Goal: Task Accomplishment & Management: Manage account settings

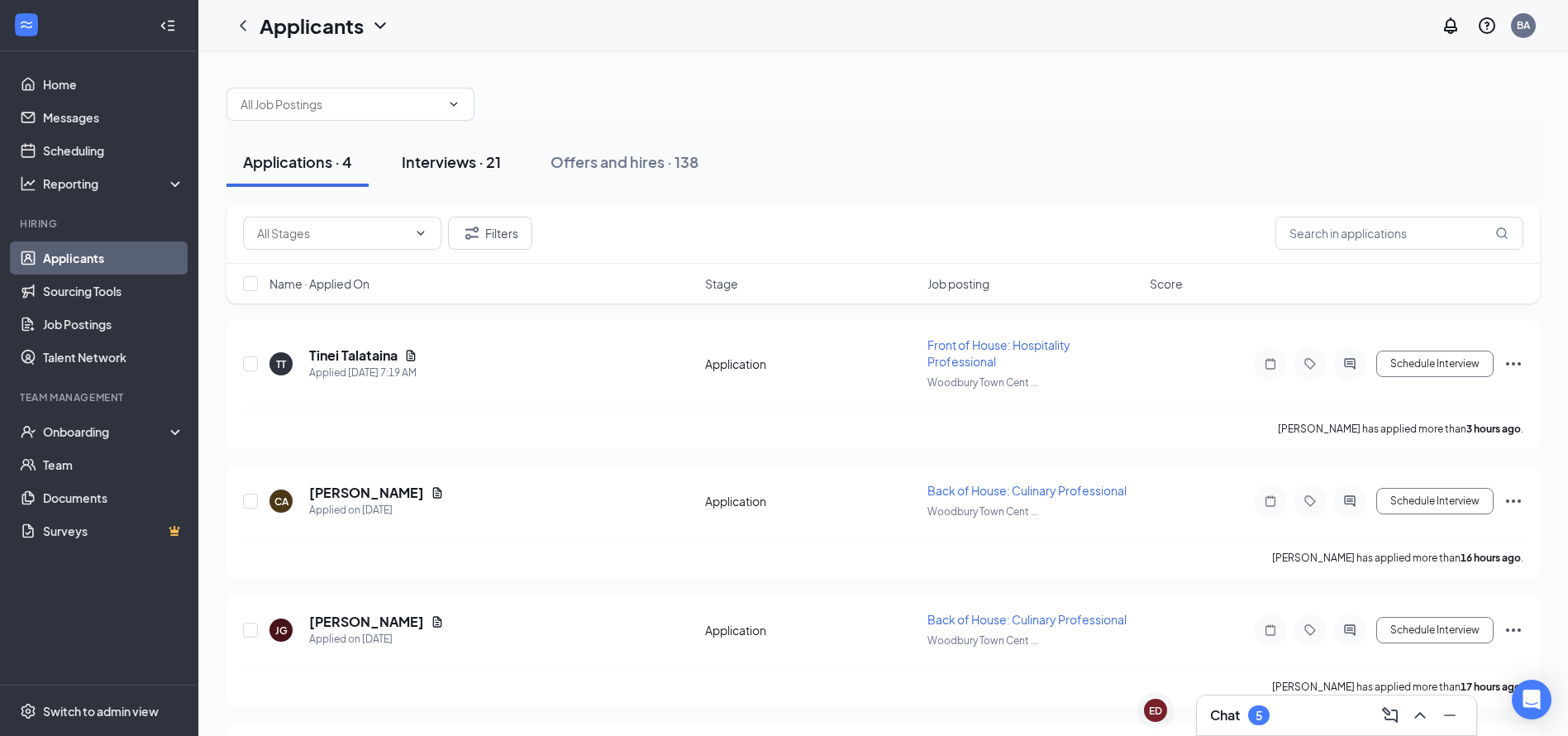
click at [424, 163] on div "Interviews · 21" at bounding box center [451, 162] width 99 height 21
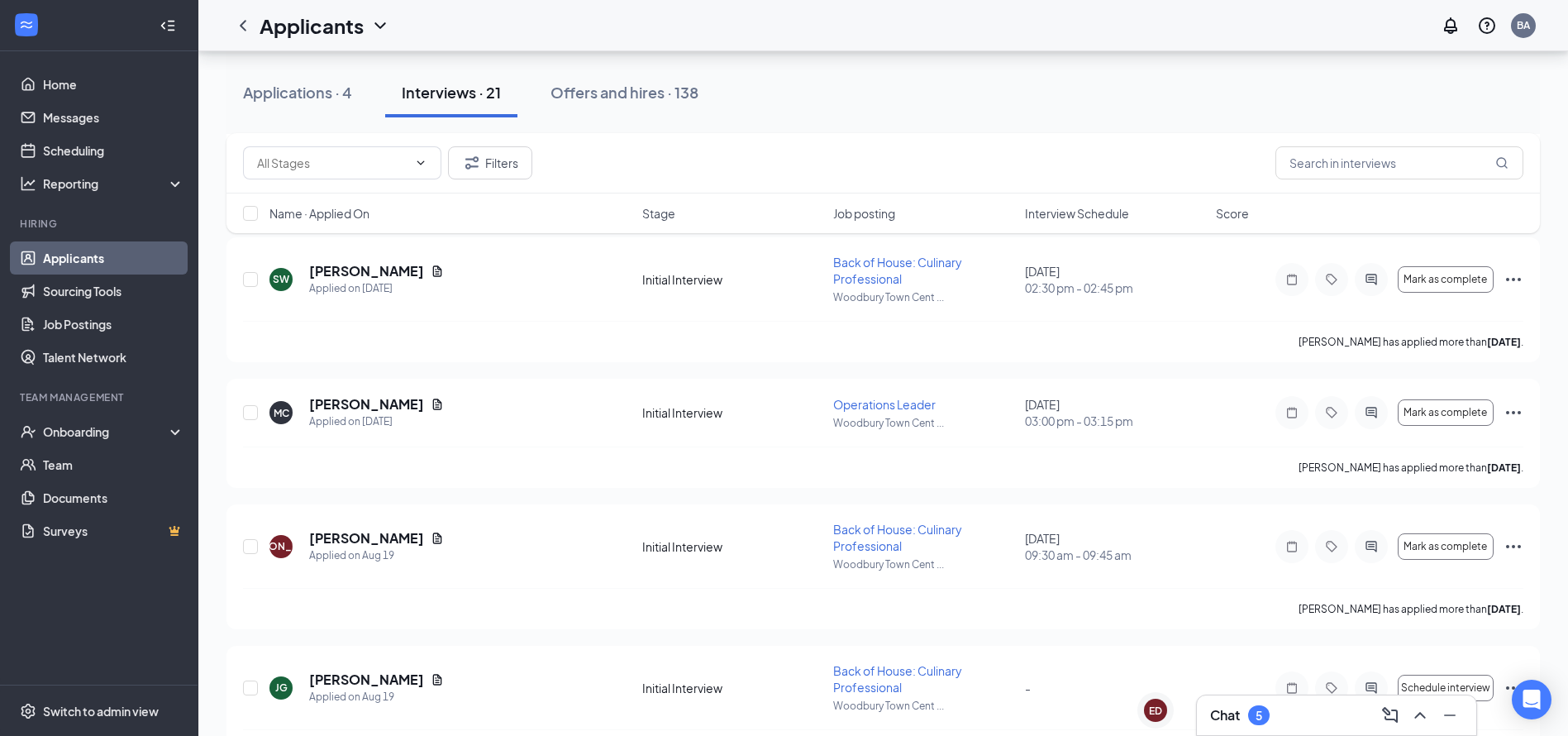
scroll to position [1491, 0]
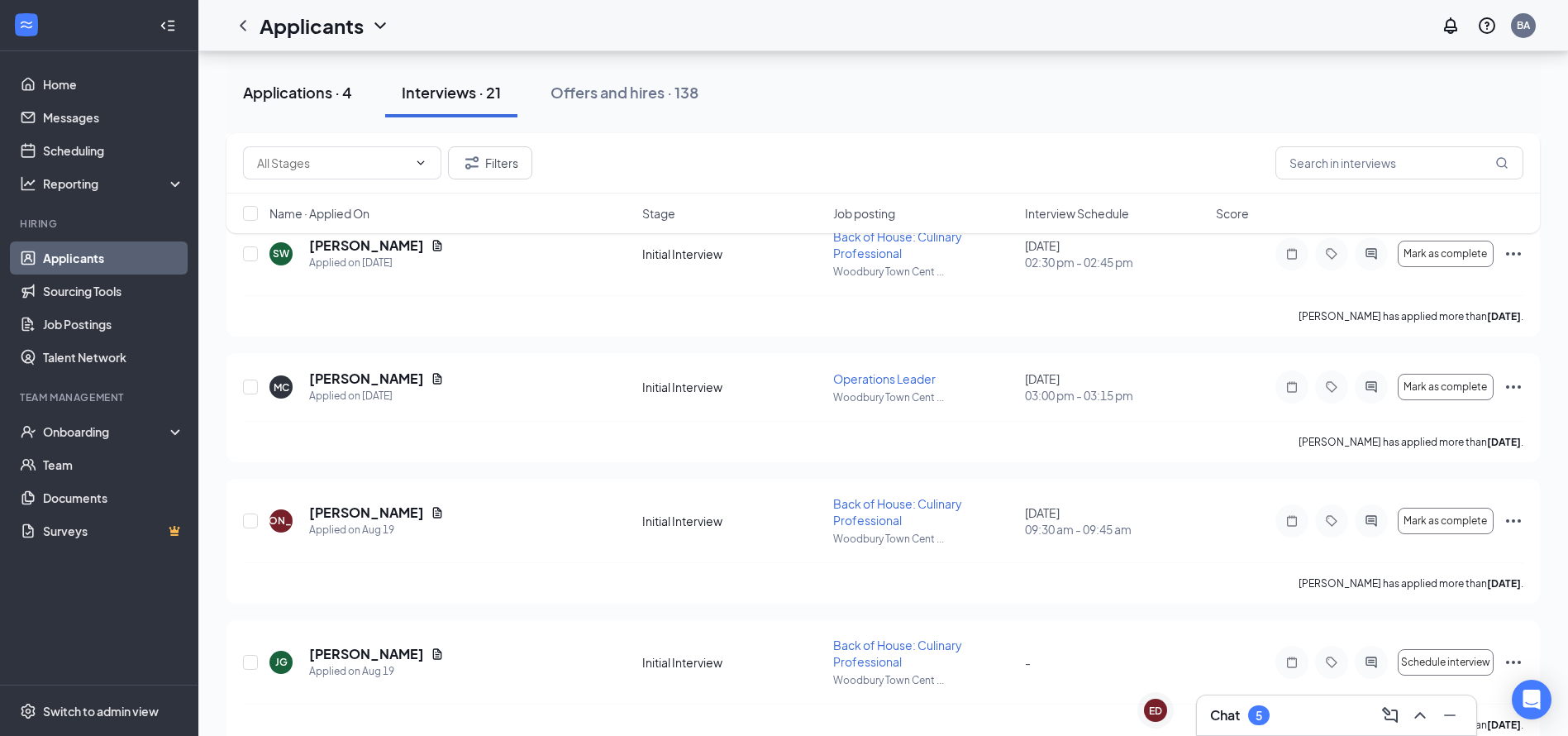
click at [333, 82] on div "Applications · 4" at bounding box center [297, 92] width 109 height 21
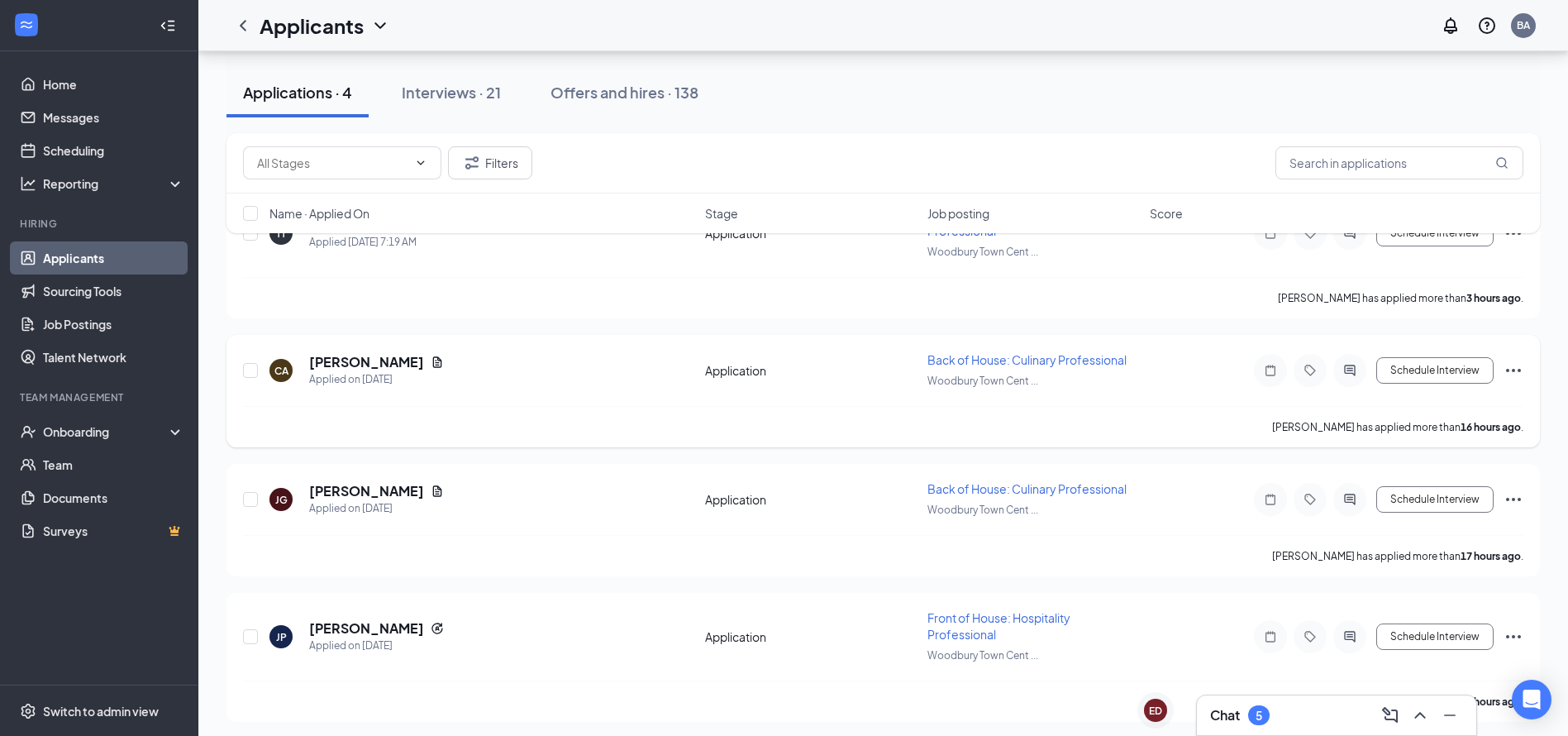
scroll to position [136, 0]
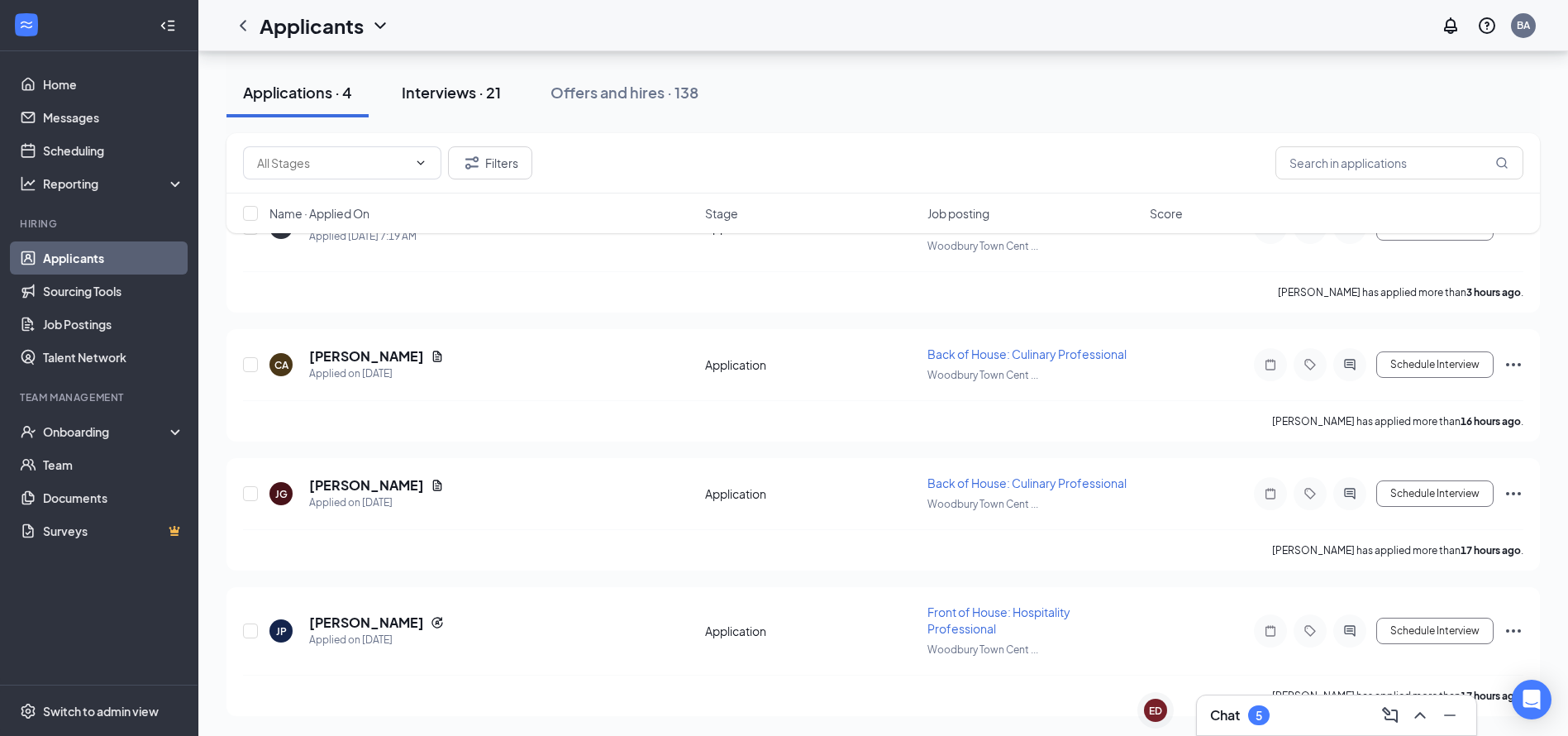
click at [456, 79] on button "Interviews · 21" at bounding box center [451, 92] width 132 height 50
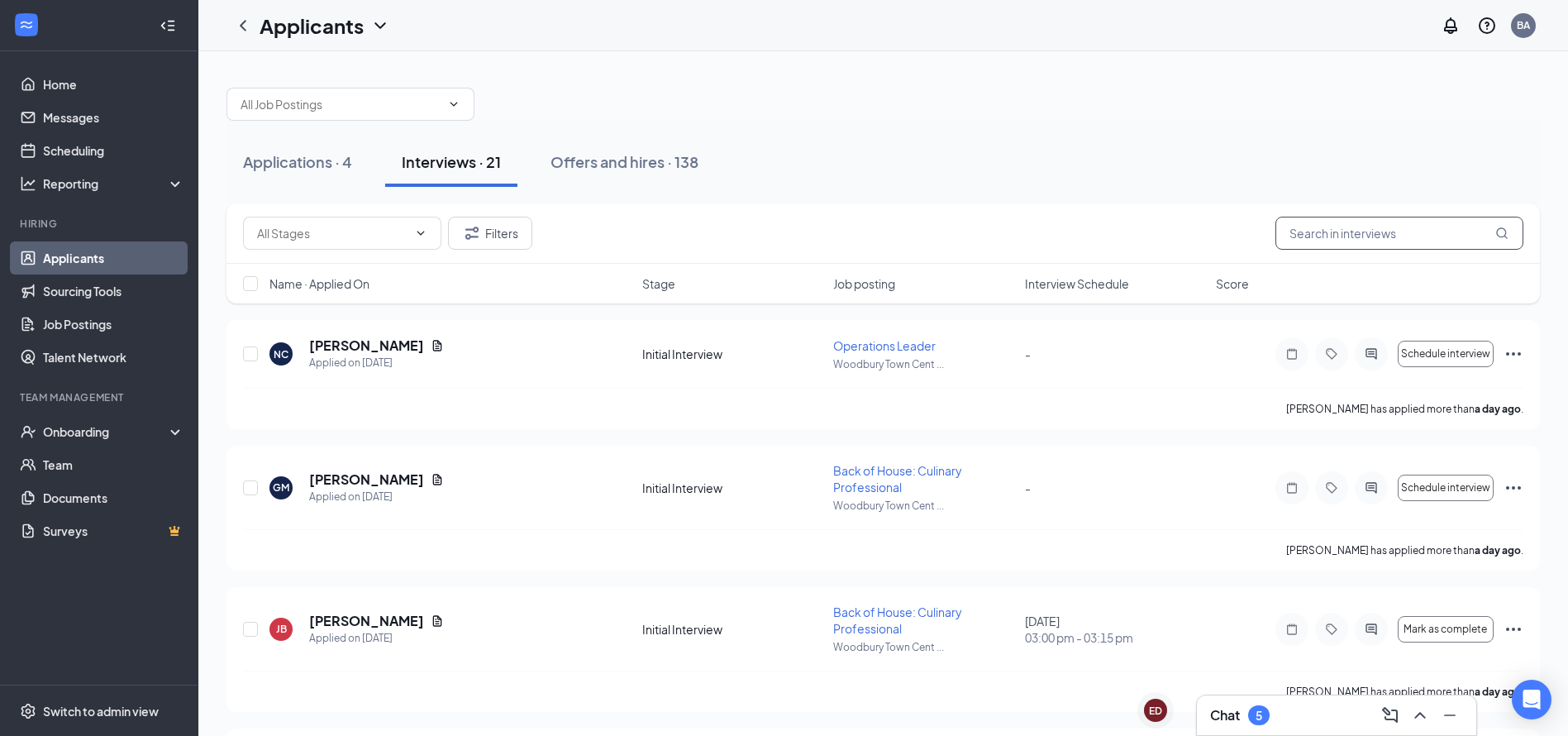
click at [1307, 235] on input "text" at bounding box center [1399, 233] width 248 height 33
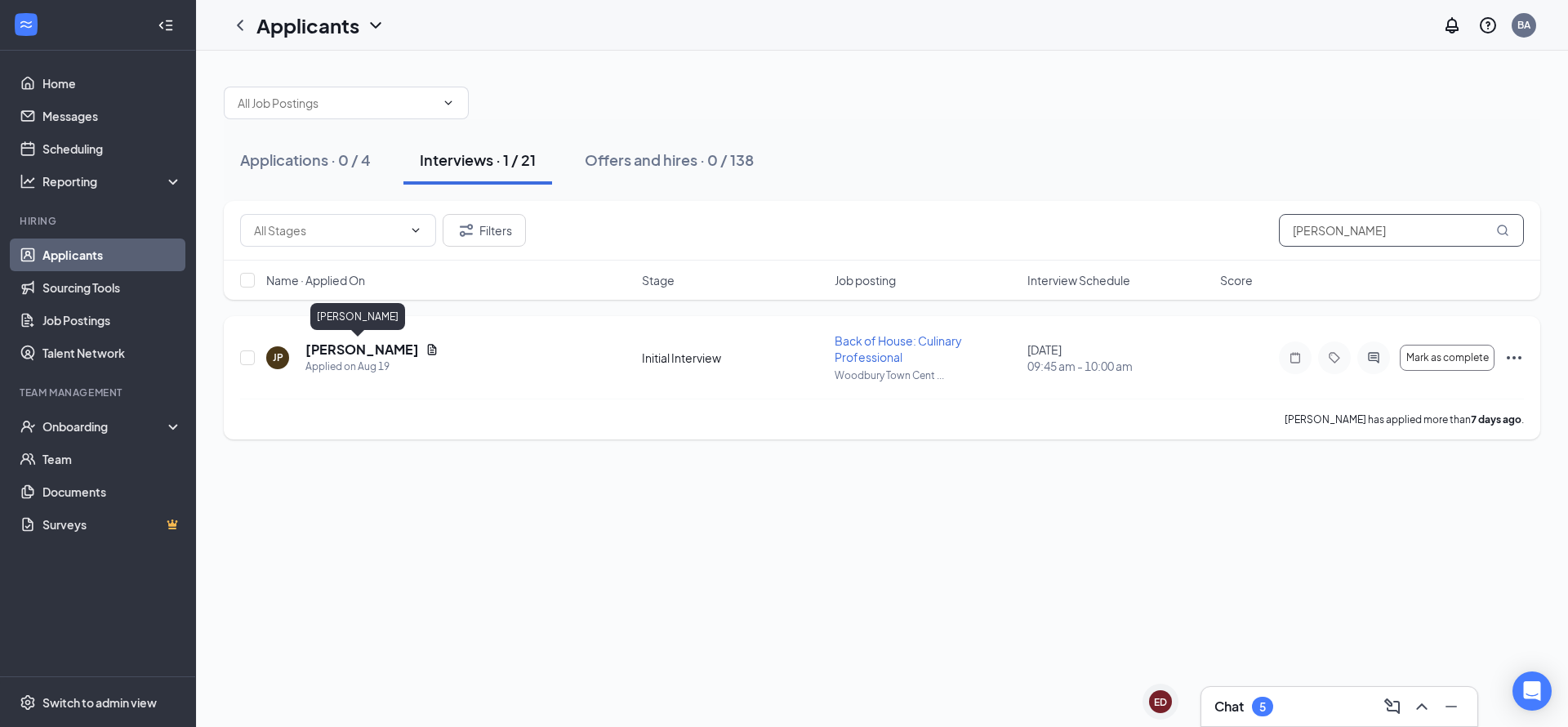
type input "[PERSON_NAME]"
click at [352, 348] on h5 "[PERSON_NAME]" at bounding box center [363, 349] width 114 height 18
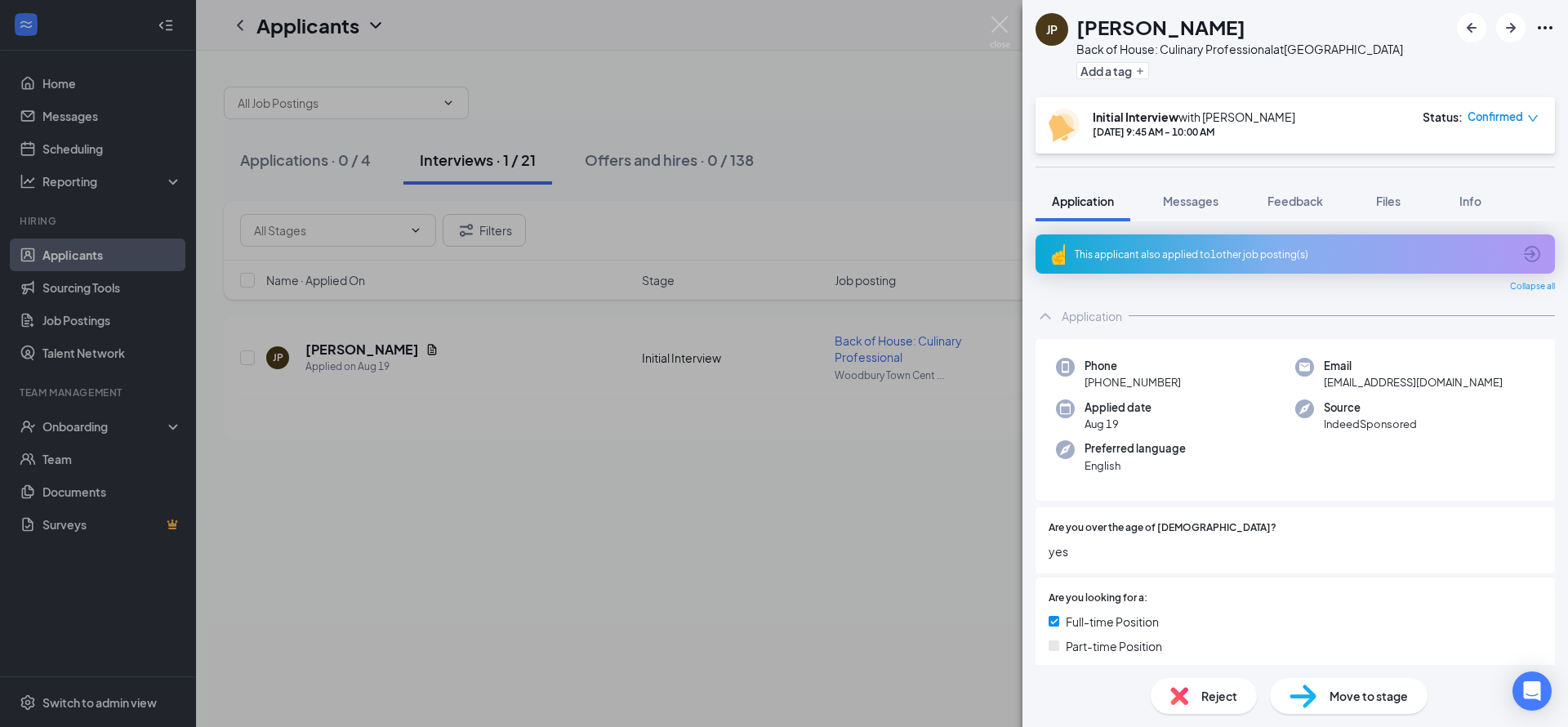
click at [1229, 688] on span "Reject" at bounding box center [1219, 696] width 36 height 18
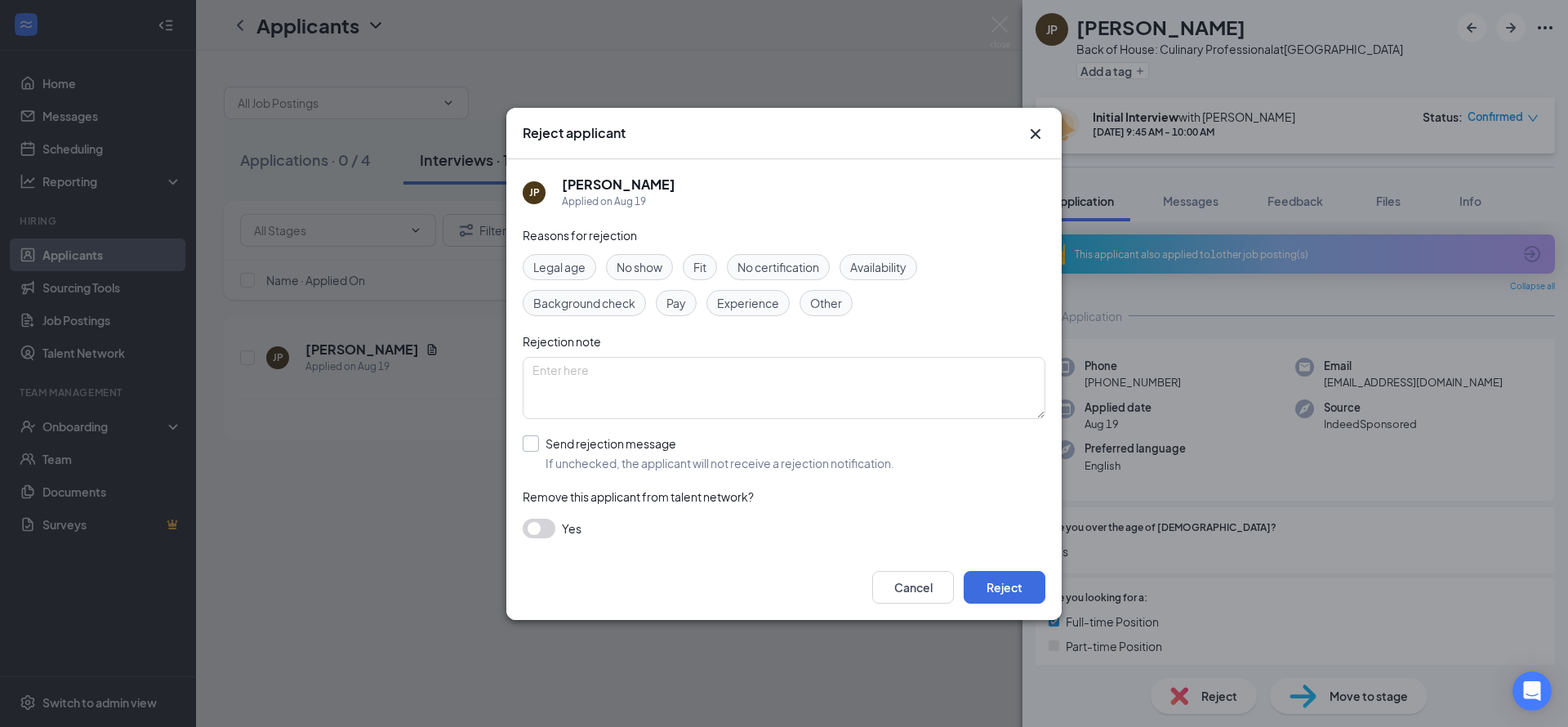
click at [524, 442] on input "Send rejection message If unchecked, the applicant will not receive a rejection…" at bounding box center [708, 453] width 371 height 36
checkbox input "true"
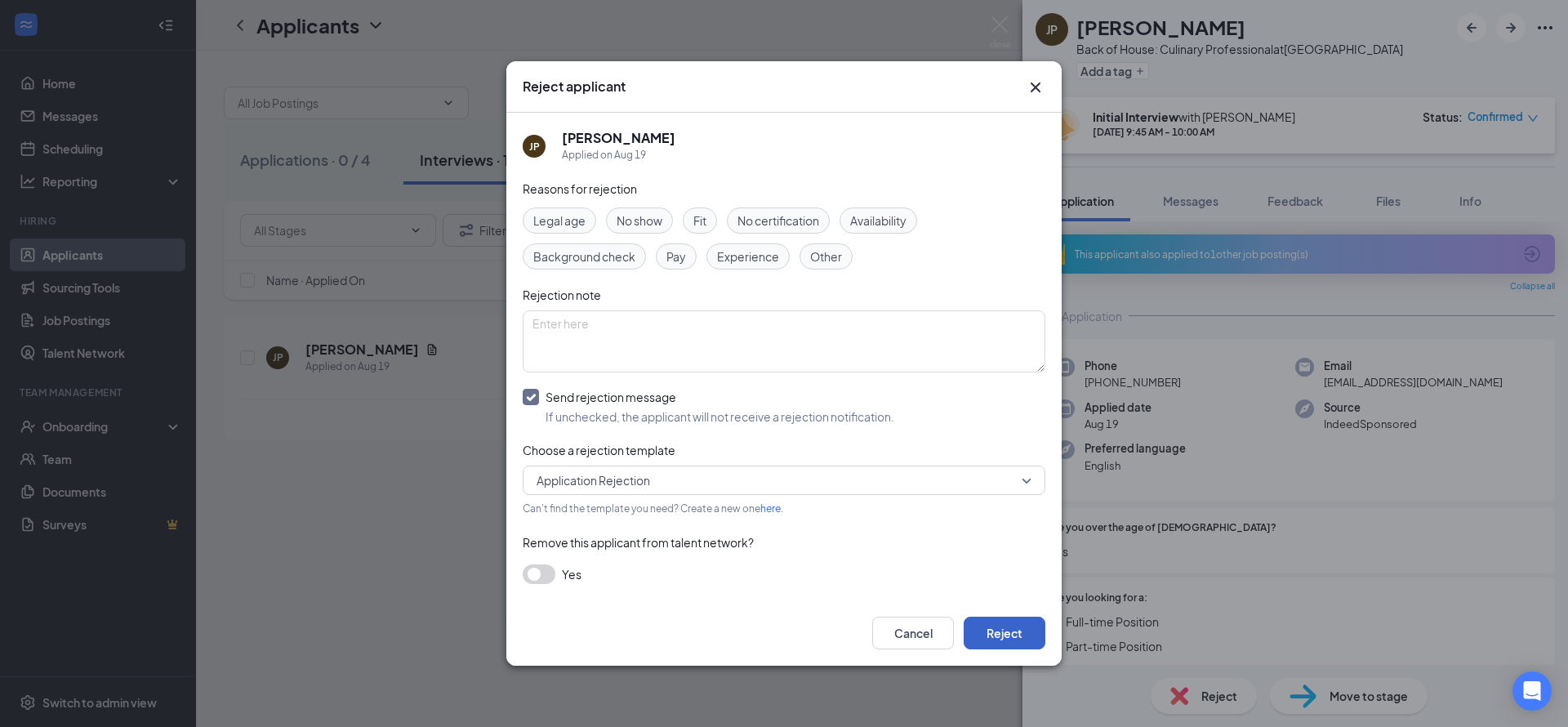
click at [989, 631] on button "Reject" at bounding box center [1004, 633] width 82 height 33
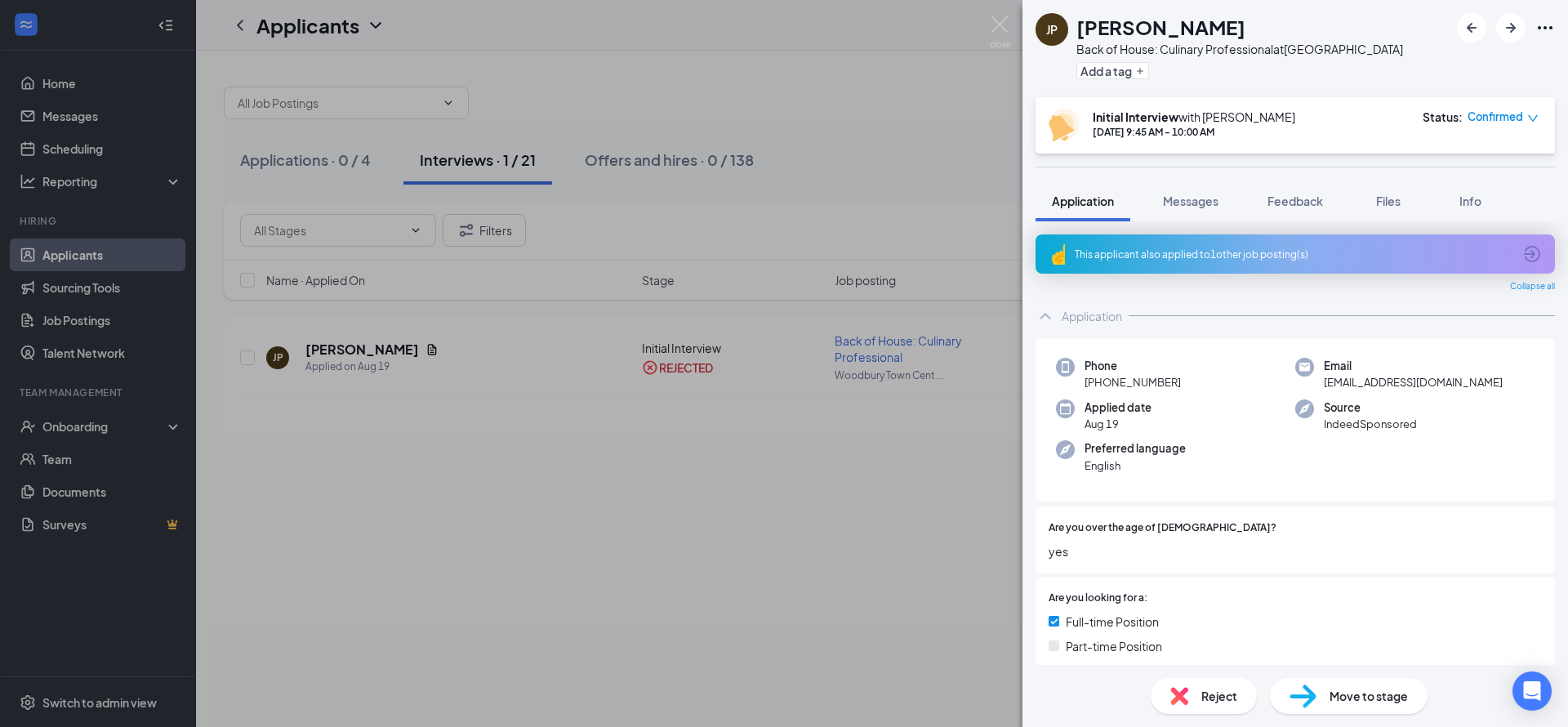
click at [779, 417] on div "JP [PERSON_NAME] Back of House: Culinary Professional at [GEOGRAPHIC_DATA] Add …" at bounding box center [784, 364] width 1568 height 727
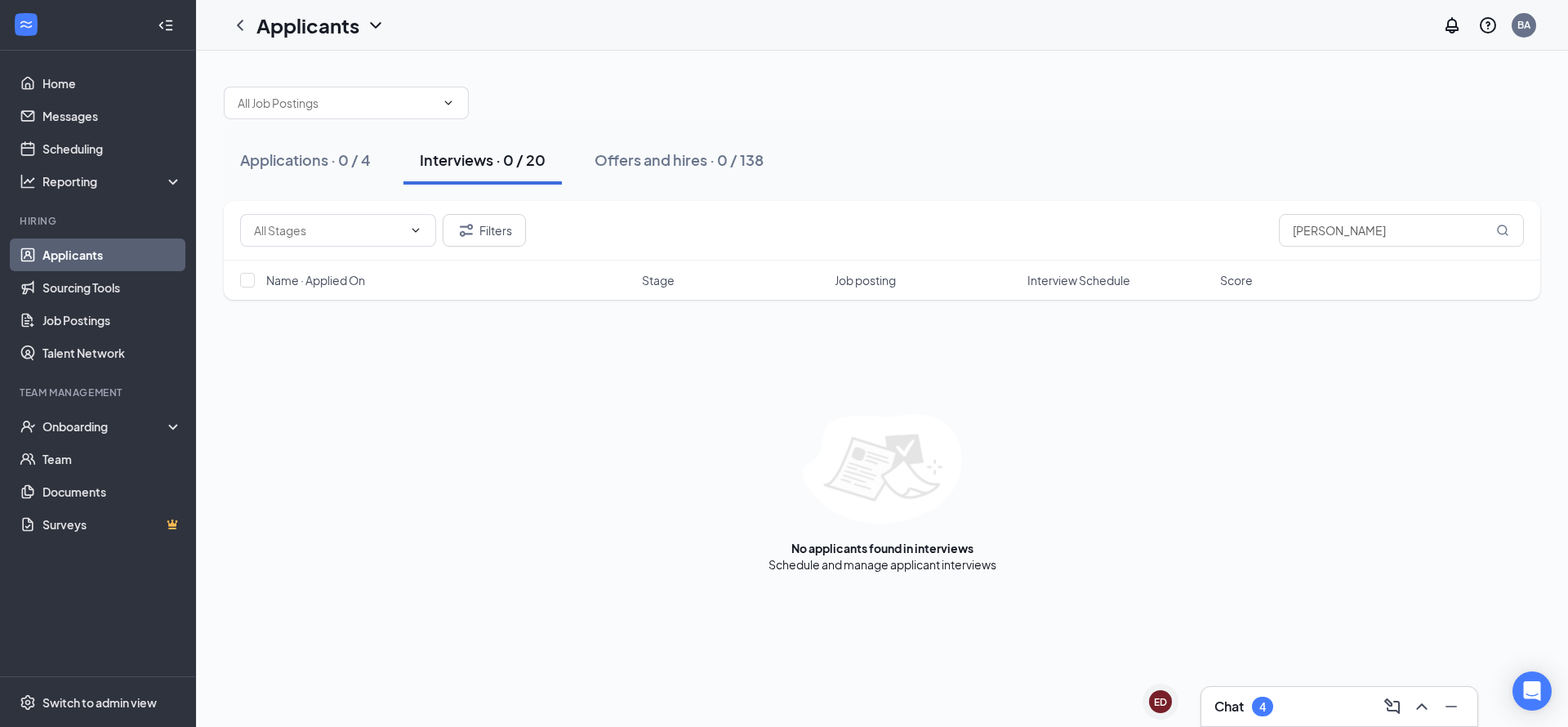
click at [1258, 719] on div "Chat 4" at bounding box center [1339, 706] width 250 height 26
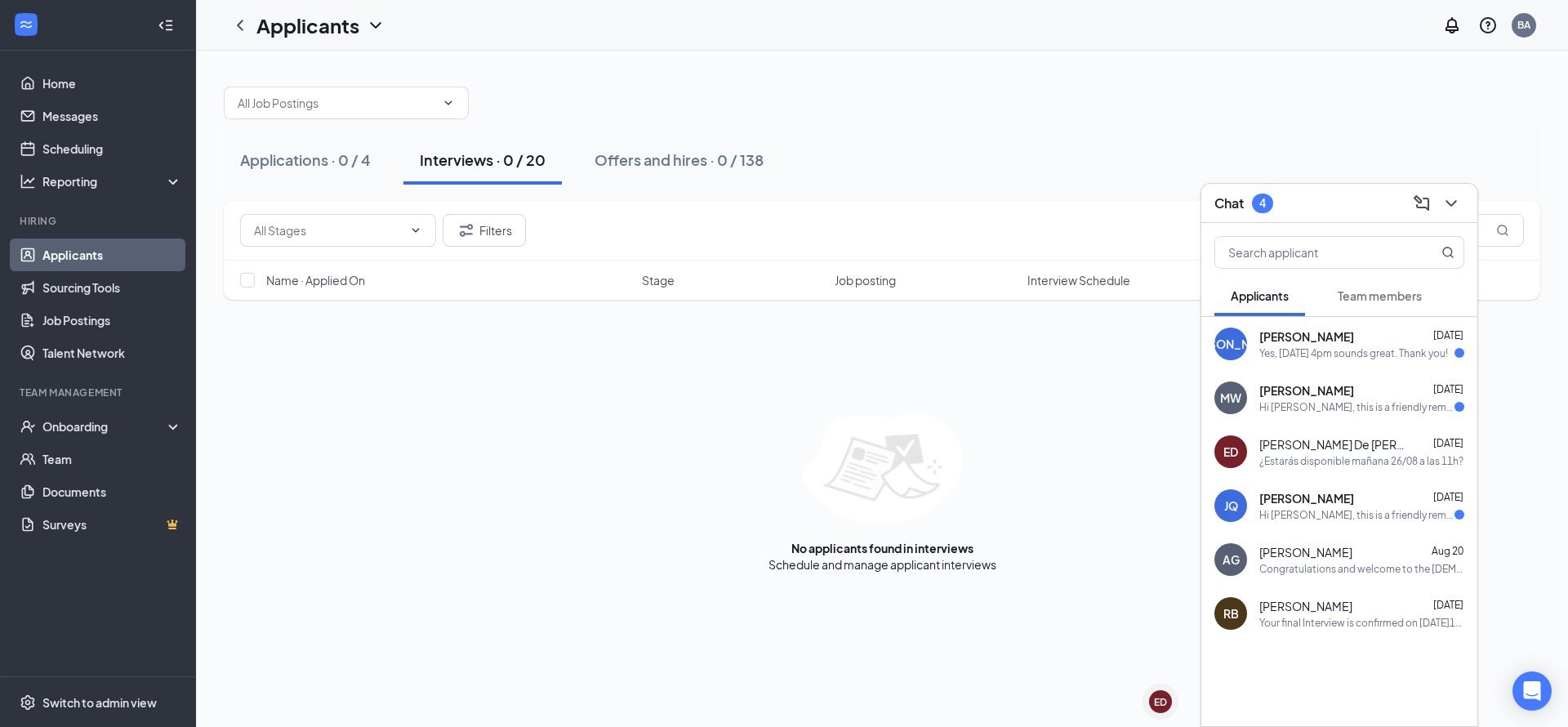
click at [1327, 468] on div "[PERSON_NAME] De [PERSON_NAME] [DATE] ¿Estarás disponible mañana 26/08 a las 11…" at bounding box center [1339, 451] width 276 height 54
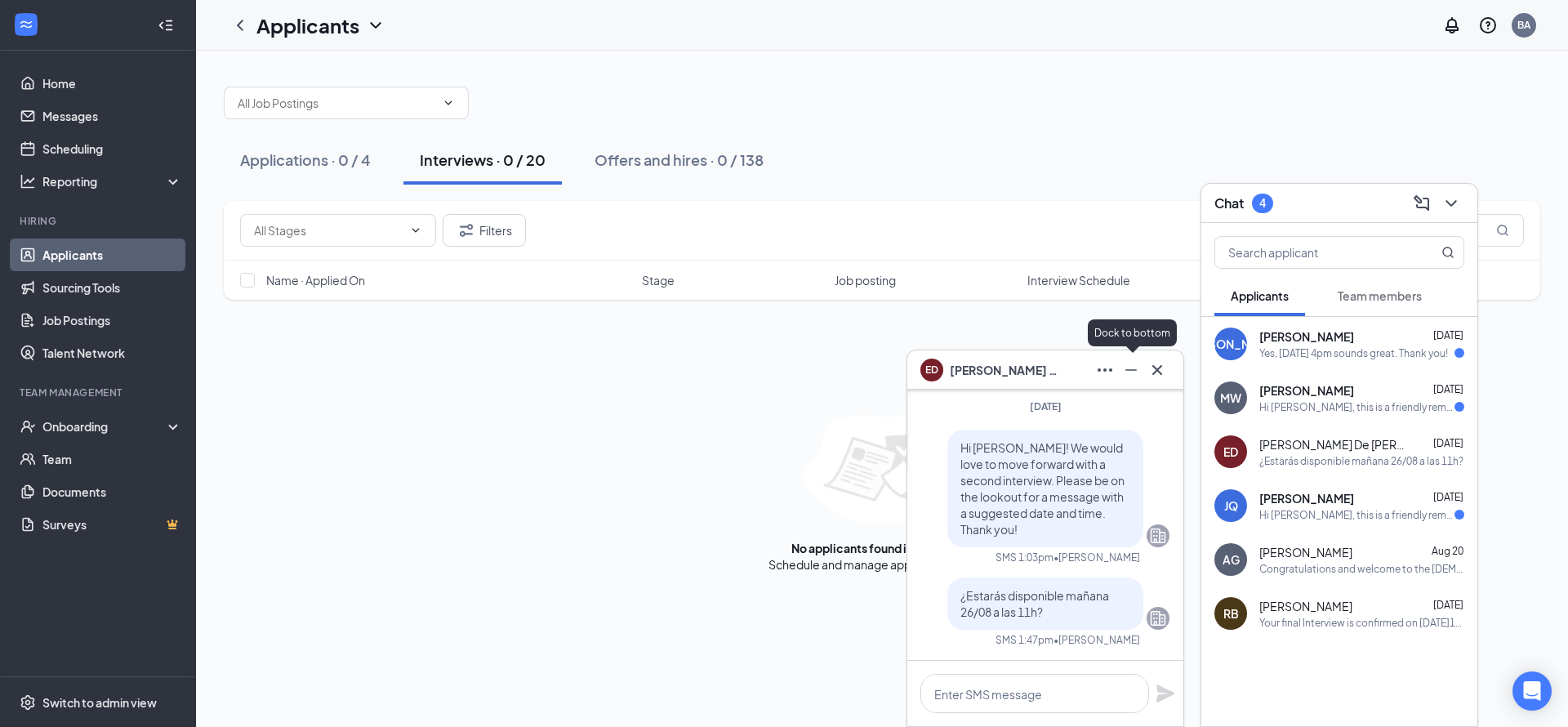
click at [1133, 371] on icon "Minimize" at bounding box center [1131, 370] width 20 height 20
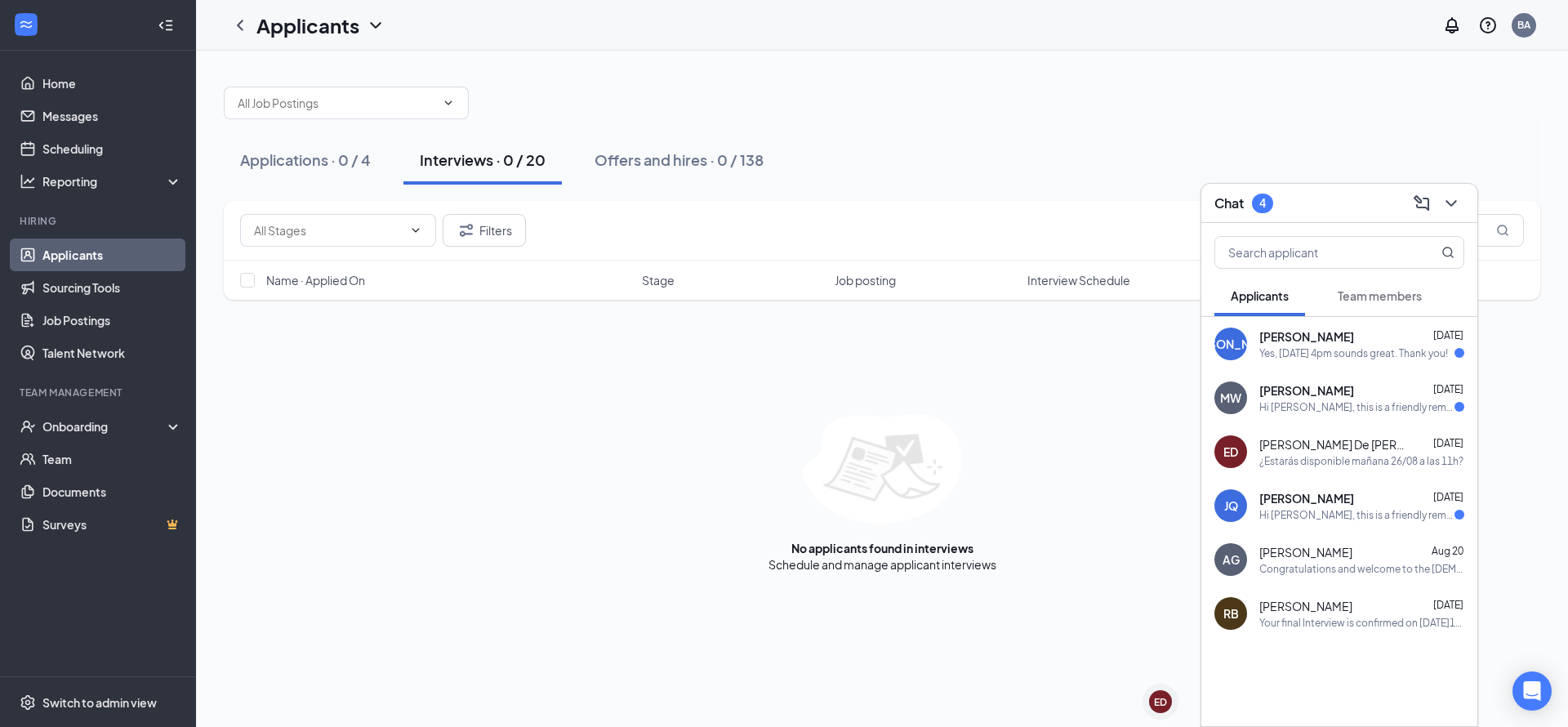
click at [1318, 357] on div "Yes, [DATE] 4pm sounds great. Thank you!" at bounding box center [1353, 353] width 189 height 14
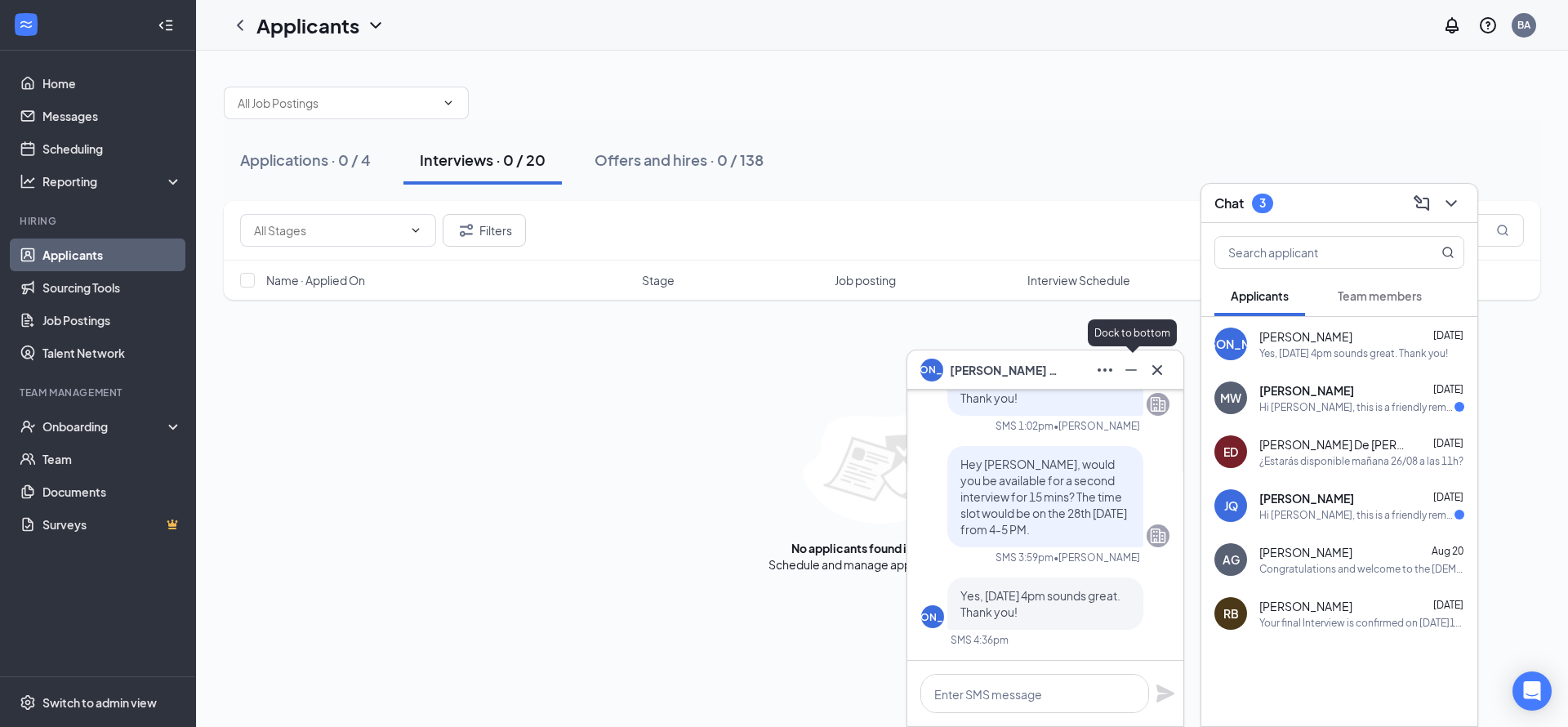
click at [1126, 370] on icon "Minimize" at bounding box center [1131, 370] width 20 height 20
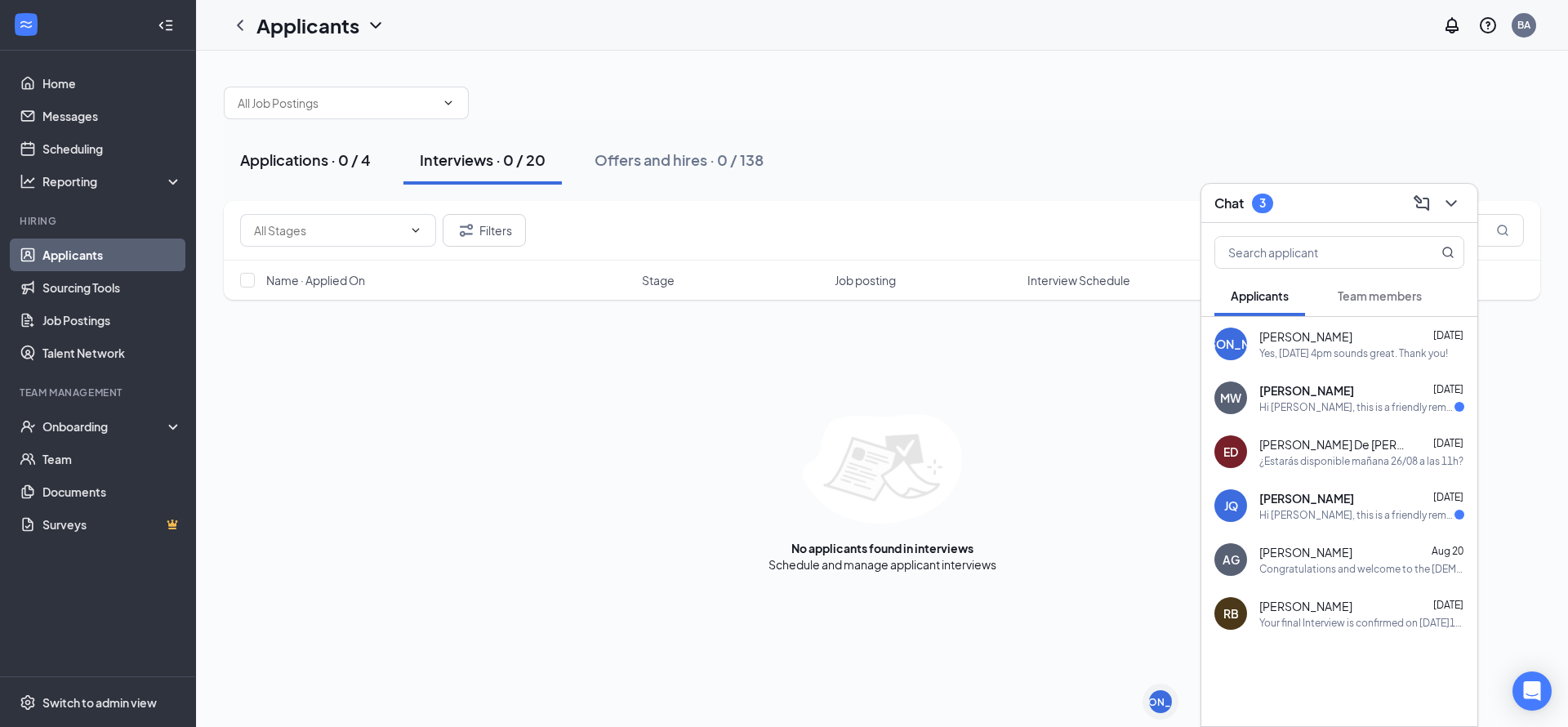
click at [302, 150] on div "Applications · 0 / 4" at bounding box center [306, 160] width 131 height 21
click at [505, 165] on div "Interviews · 0 / 20" at bounding box center [482, 160] width 126 height 21
click at [670, 158] on div "Offers and hires · 0 / 138" at bounding box center [679, 160] width 169 height 21
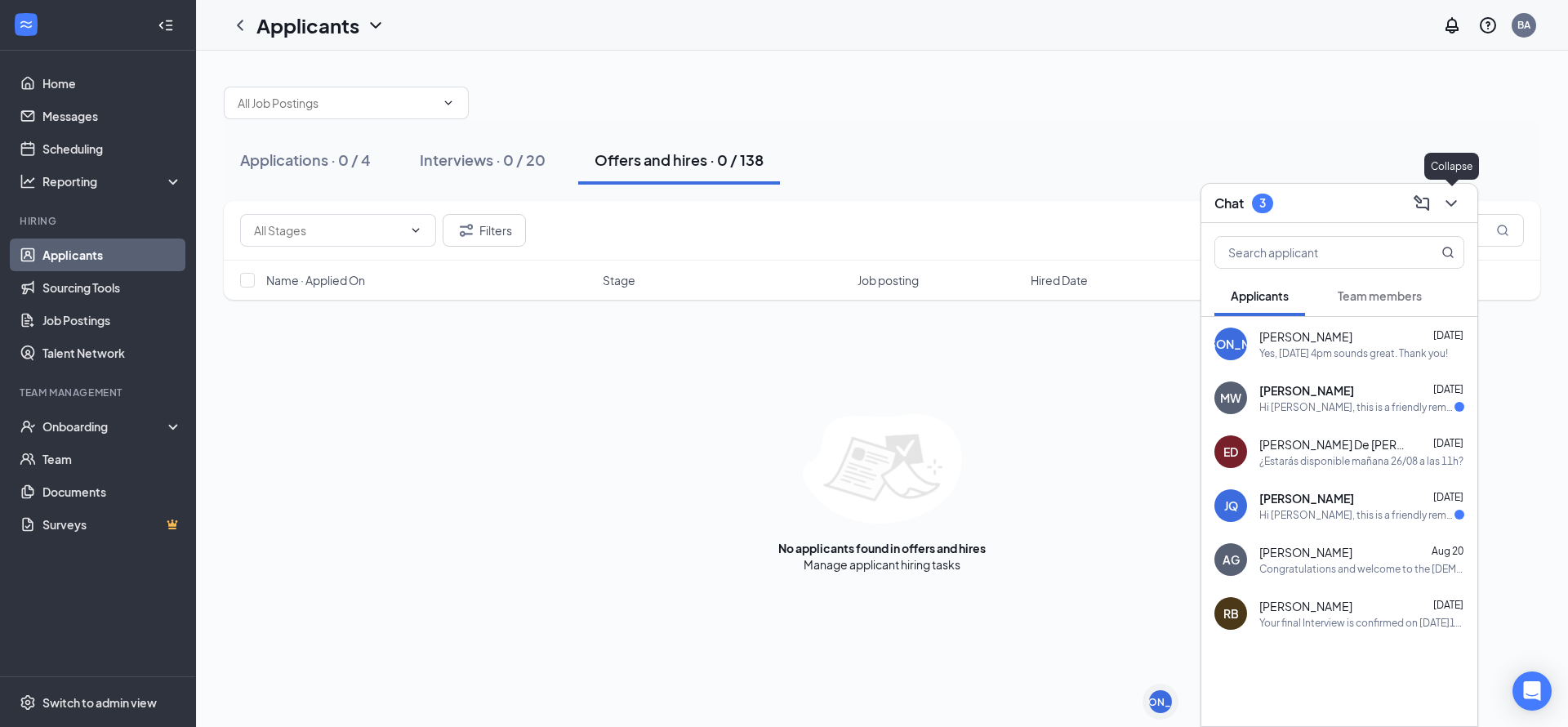
click at [1447, 196] on icon "ChevronDown" at bounding box center [1451, 203] width 20 height 20
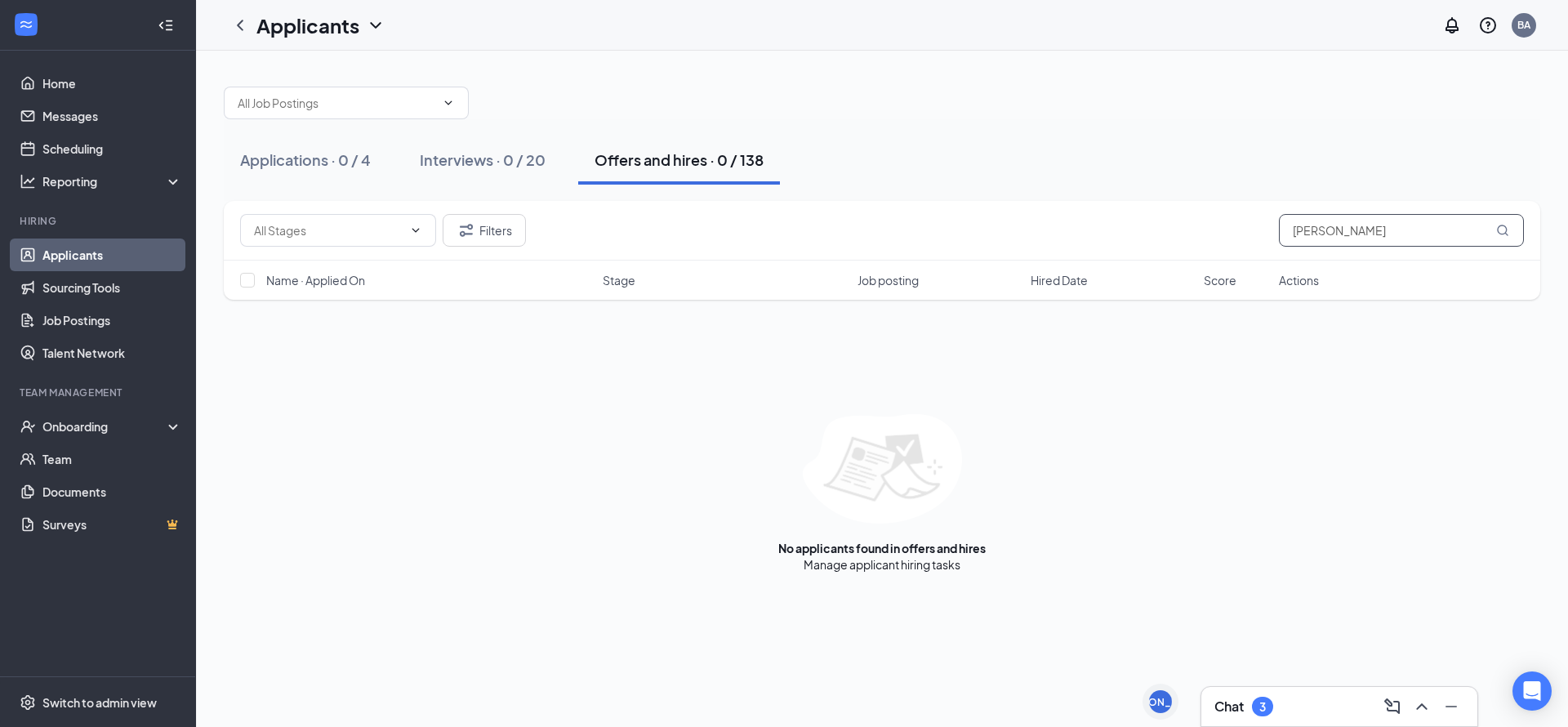
click at [1393, 233] on input "[PERSON_NAME]" at bounding box center [1401, 230] width 245 height 33
type input "j"
